Goal: Task Accomplishment & Management: Manage account settings

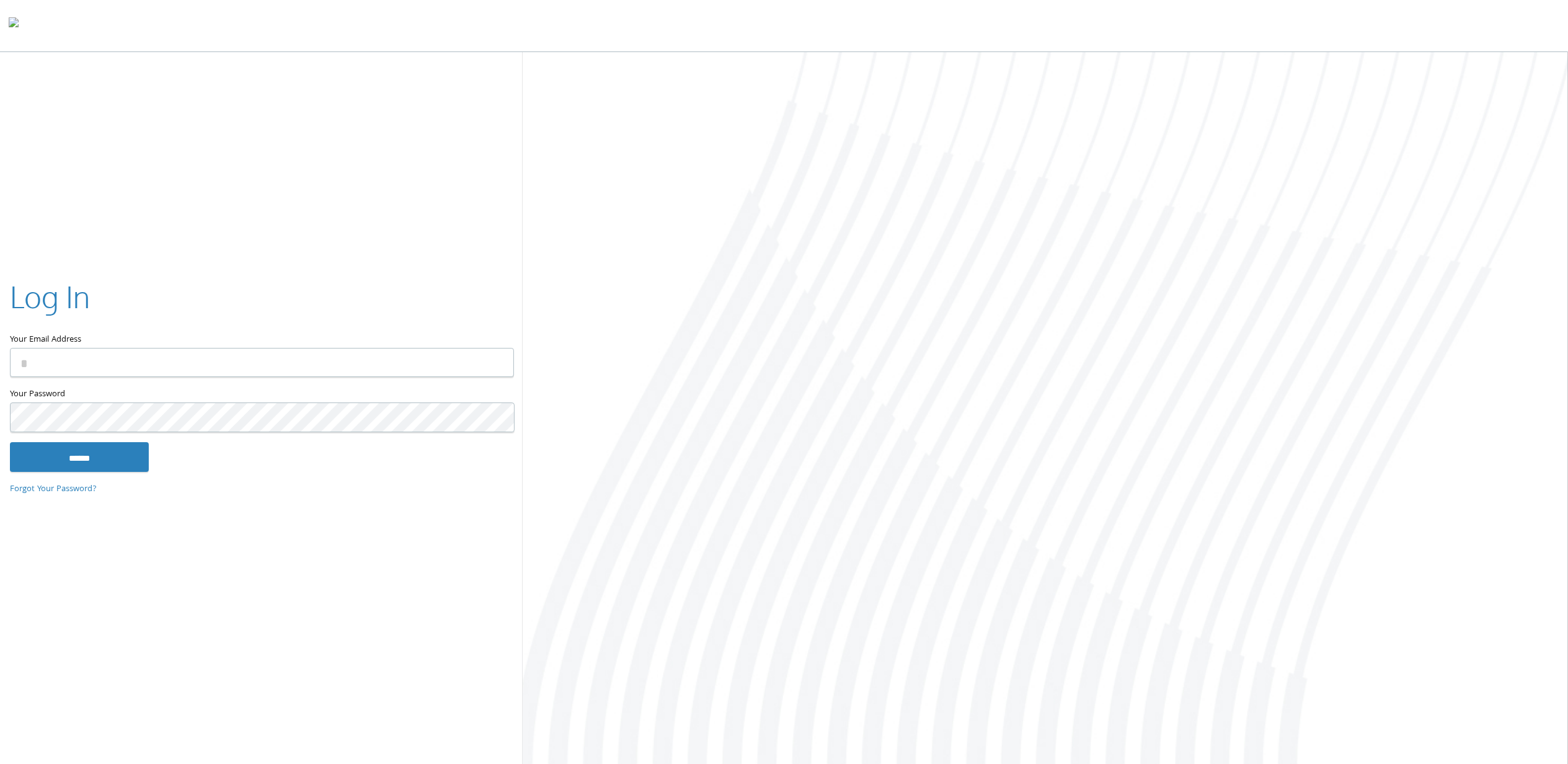
click at [136, 367] on input "Your Email Address" at bounding box center [261, 363] width 504 height 29
click at [132, 362] on input "Your Email Address" at bounding box center [261, 363] width 504 height 29
click at [65, 369] on input "Your Email Address" at bounding box center [261, 363] width 504 height 29
click at [42, 365] on input "Your Email Address" at bounding box center [261, 363] width 504 height 29
click at [26, 364] on input "Your Email Address" at bounding box center [261, 363] width 504 height 29
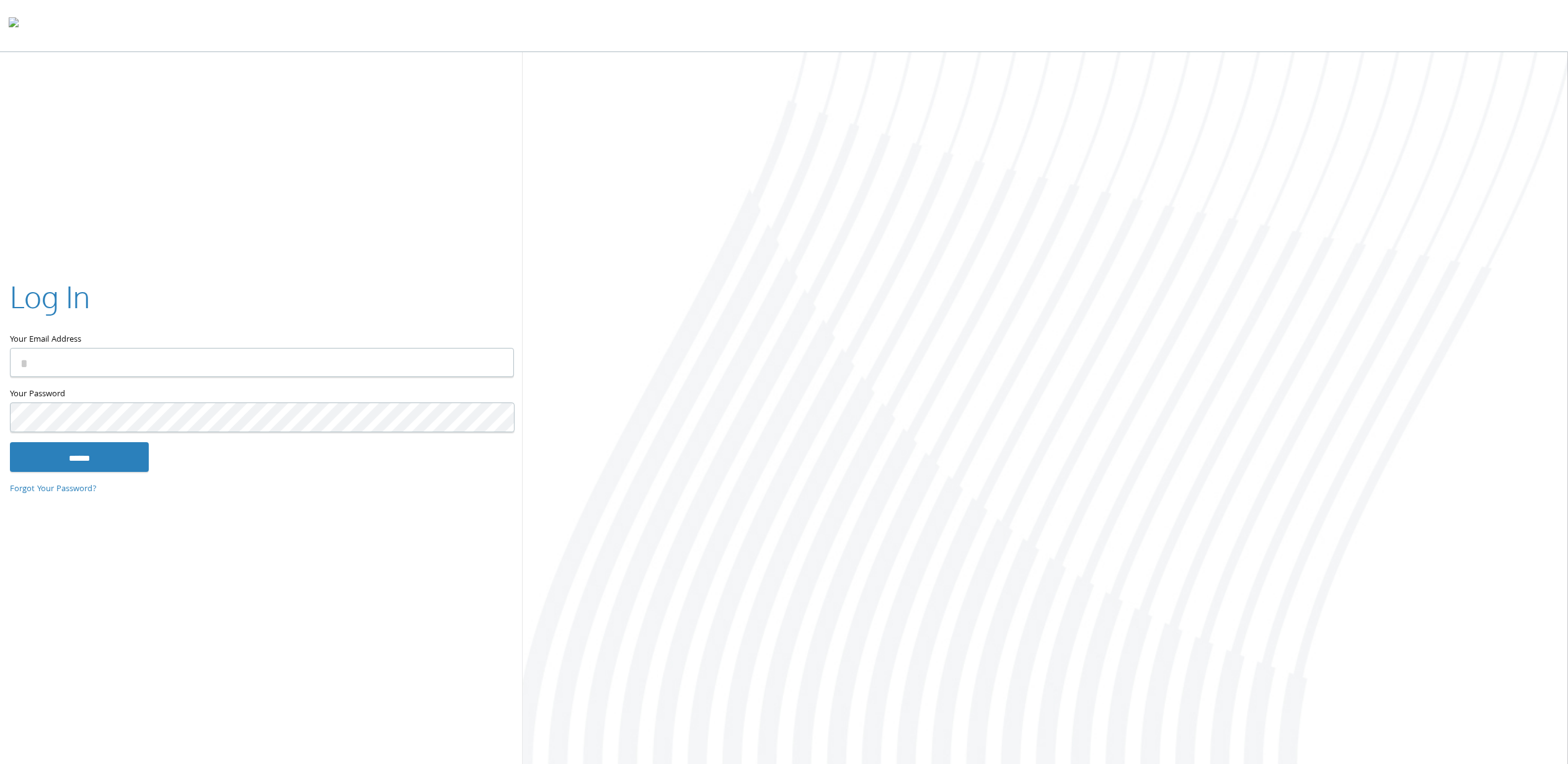
click at [37, 371] on input "Your Email Address" at bounding box center [261, 363] width 504 height 29
click at [82, 367] on input "Your Email Address" at bounding box center [261, 363] width 504 height 29
click at [90, 365] on input "Your Email Address" at bounding box center [261, 363] width 504 height 29
click at [157, 375] on input "Your Email Address" at bounding box center [261, 363] width 504 height 29
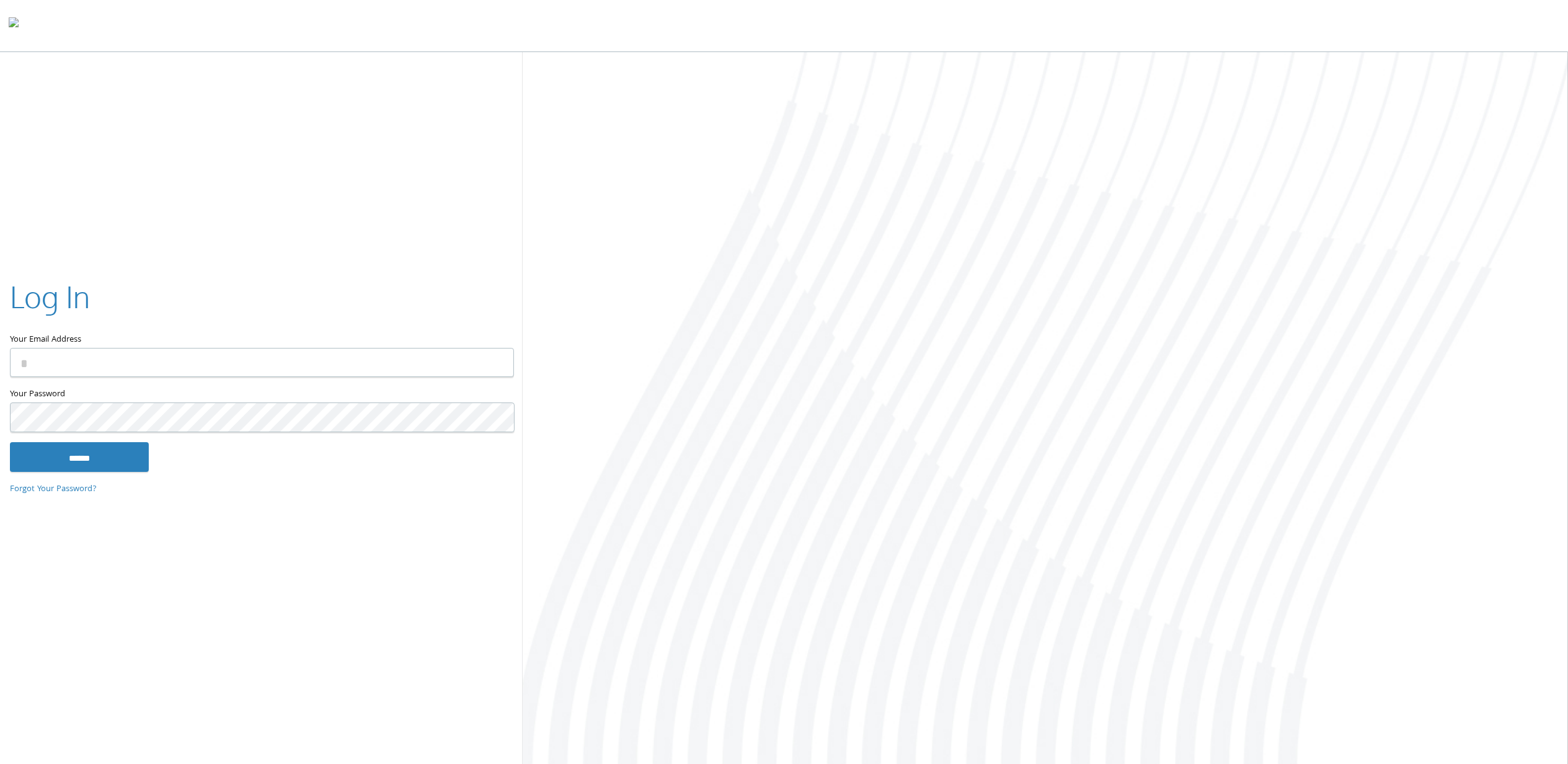
click at [136, 368] on input "Your Email Address" at bounding box center [261, 363] width 504 height 29
click at [170, 365] on input "Your Email Address" at bounding box center [261, 363] width 504 height 29
type input "**********"
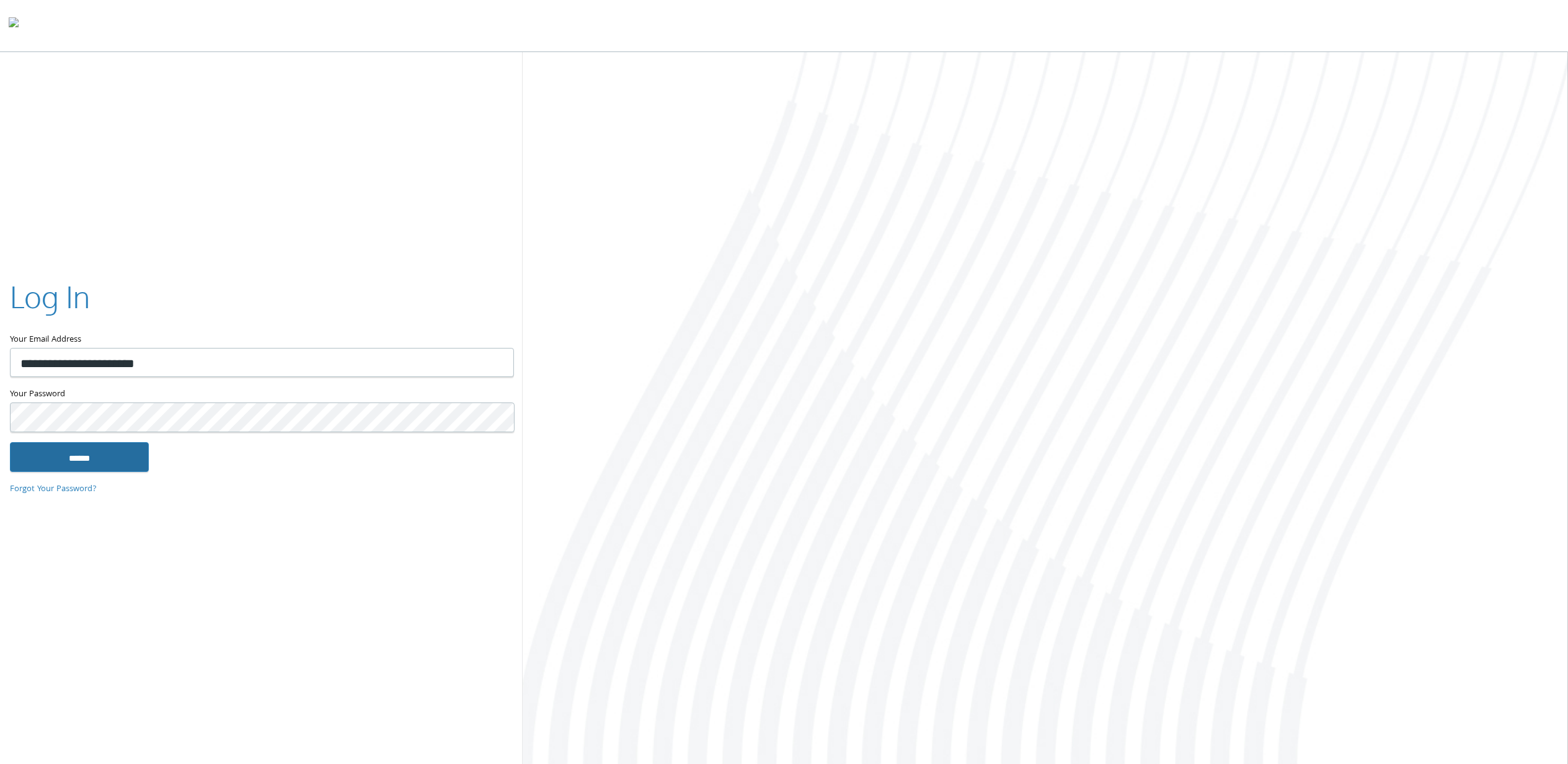
click at [126, 453] on input "******" at bounding box center [79, 457] width 139 height 29
